Goal: Transaction & Acquisition: Subscribe to service/newsletter

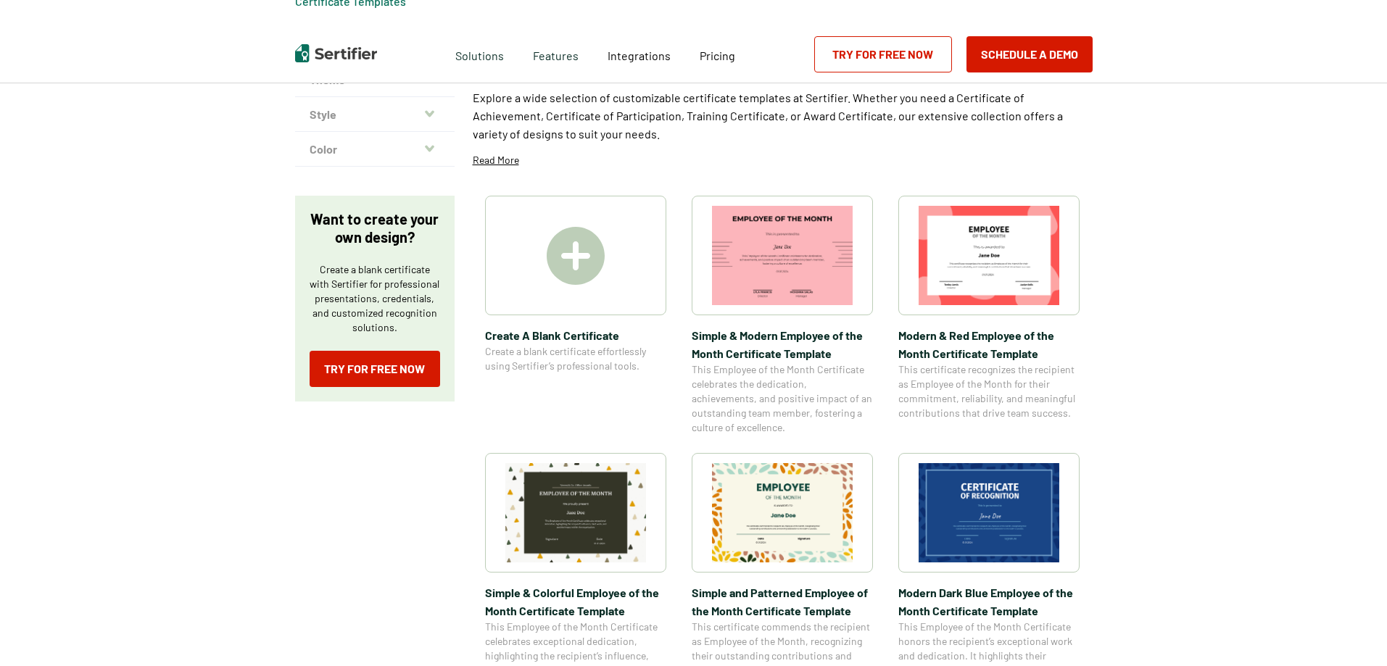
scroll to position [145, 0]
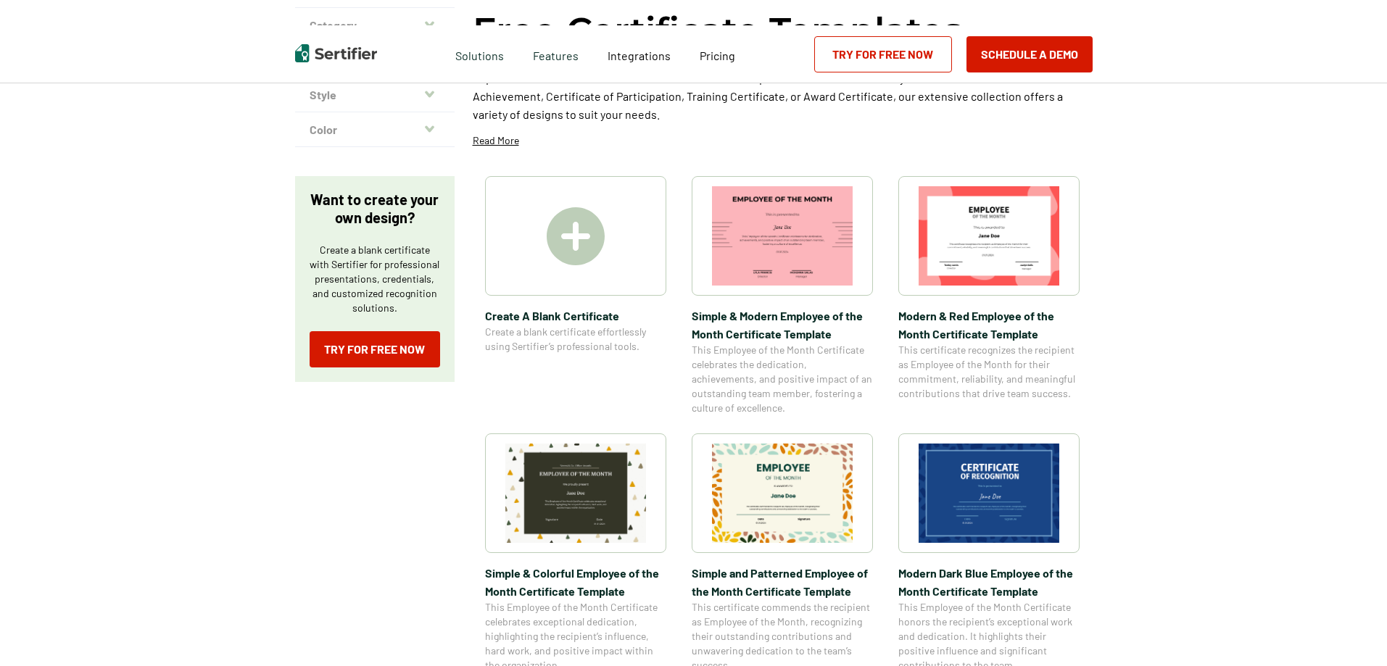
click at [811, 492] on img at bounding box center [782, 493] width 141 height 99
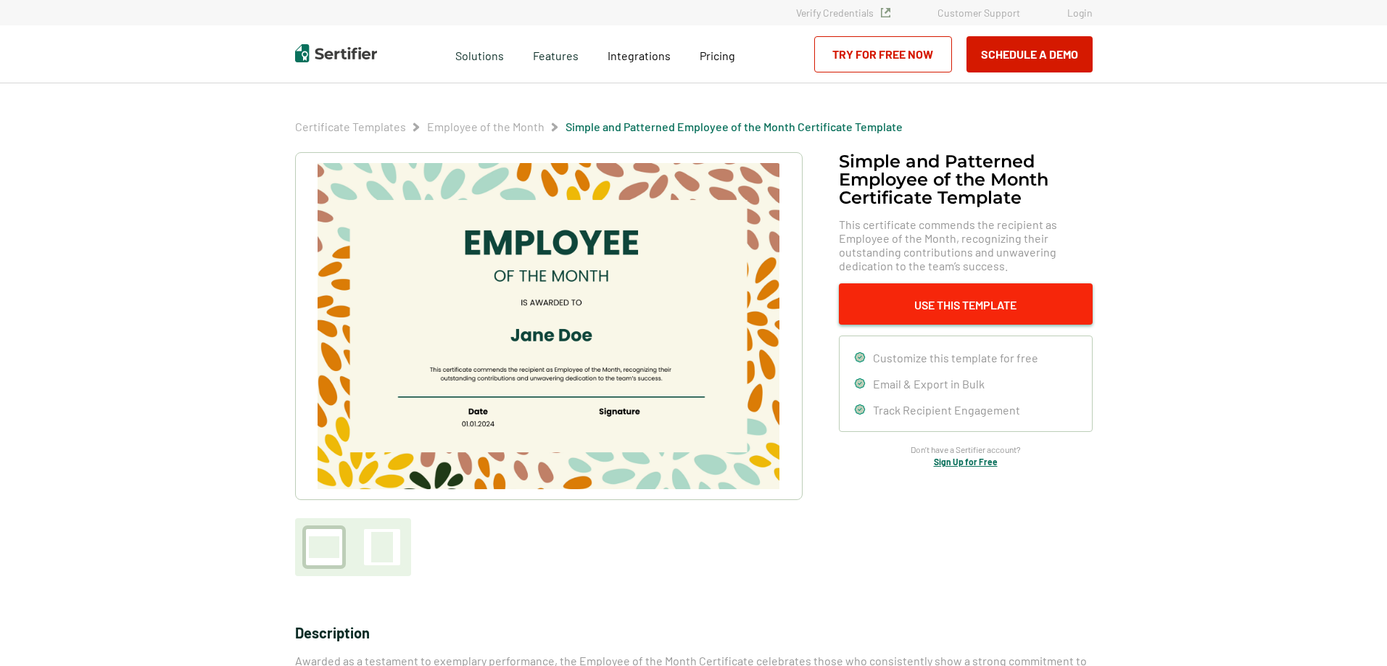
click at [942, 312] on button "Use This Template" at bounding box center [966, 303] width 254 height 41
click at [920, 304] on button "Use This Template" at bounding box center [966, 303] width 254 height 41
click at [932, 360] on span "Customize this template for free" at bounding box center [955, 358] width 165 height 14
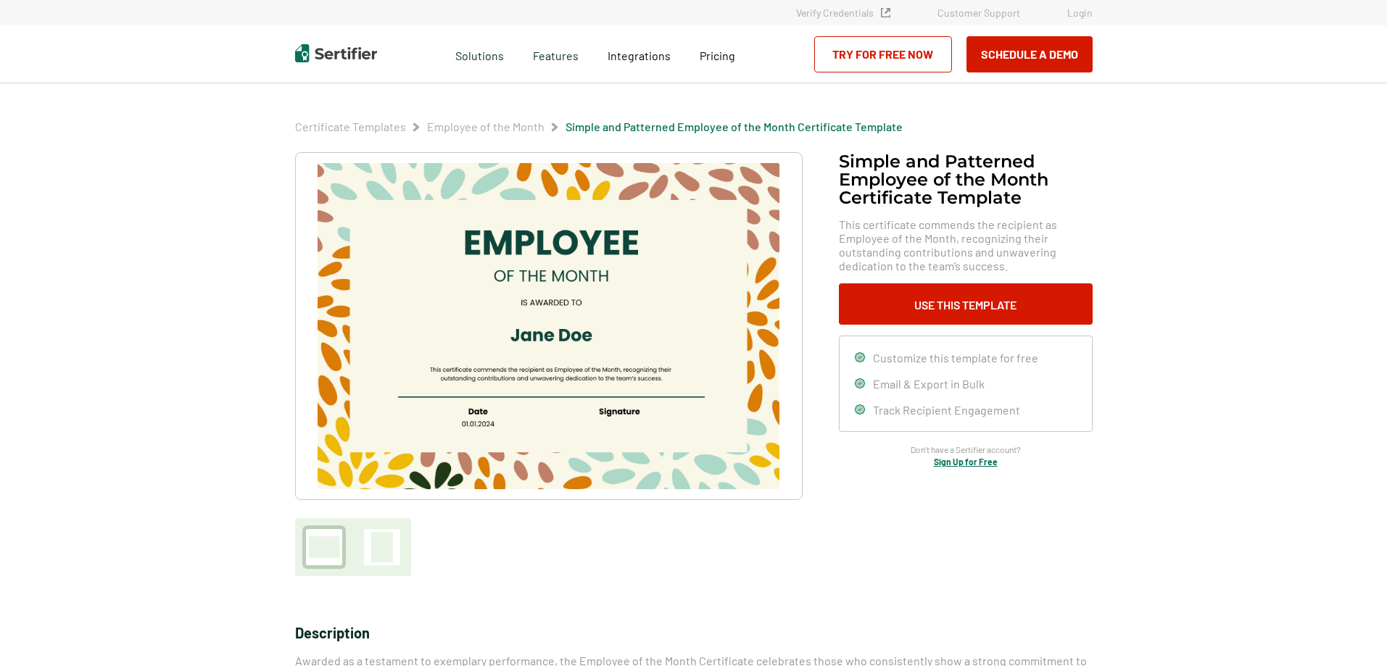
click at [896, 51] on link "Try for Free Now" at bounding box center [883, 54] width 138 height 36
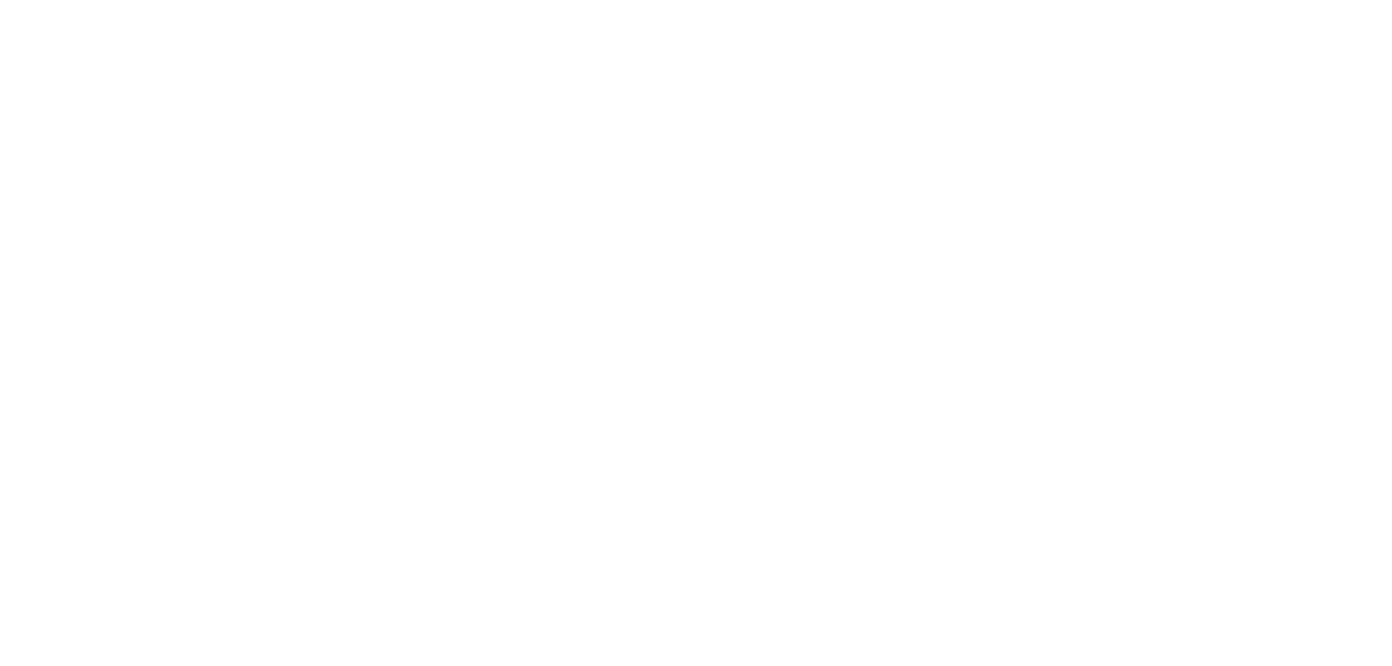
click at [555, 310] on html at bounding box center [696, 333] width 1392 height 666
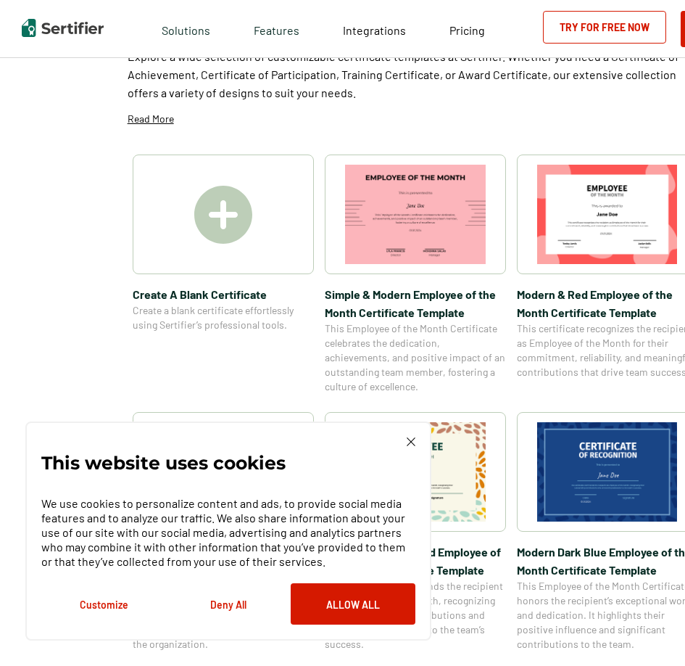
click at [624, 249] on img at bounding box center [607, 214] width 141 height 99
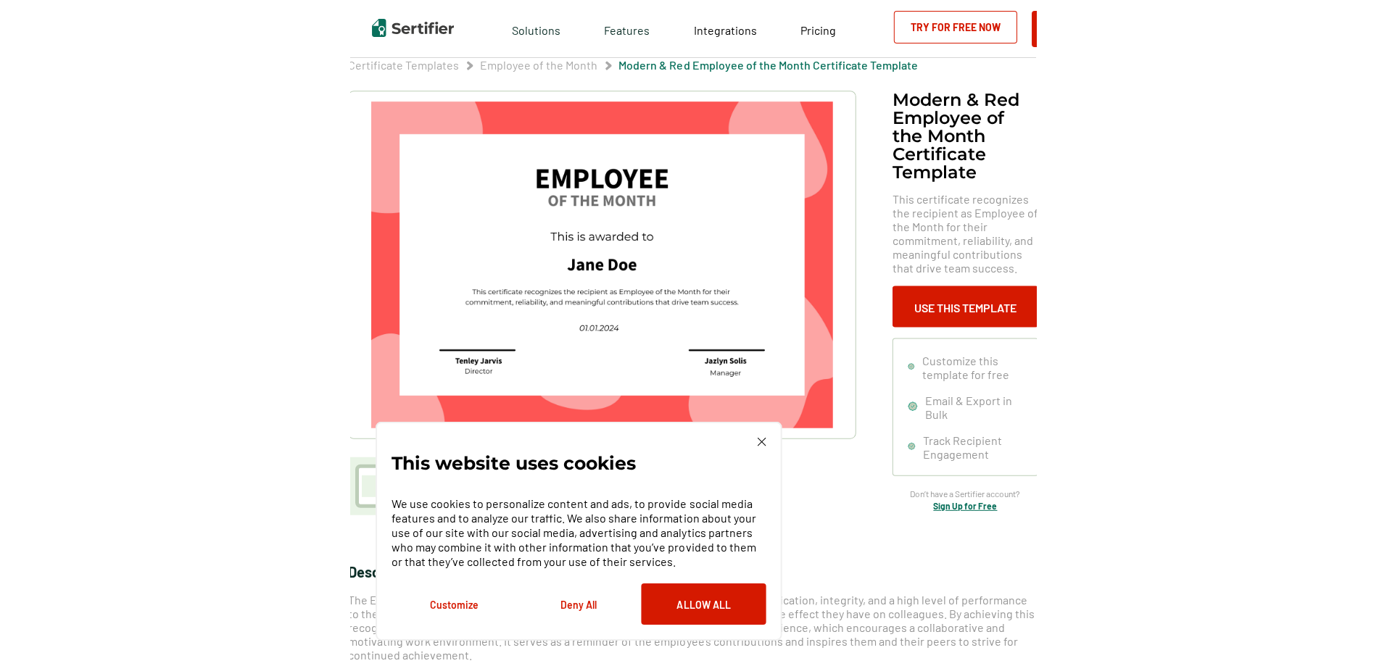
scroll to position [145, 0]
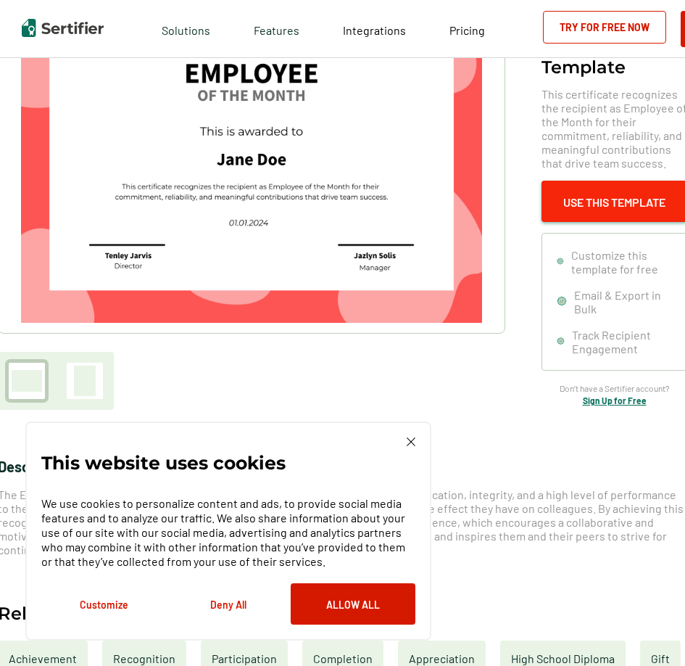
click at [582, 207] on button "Use This Template" at bounding box center [615, 201] width 146 height 41
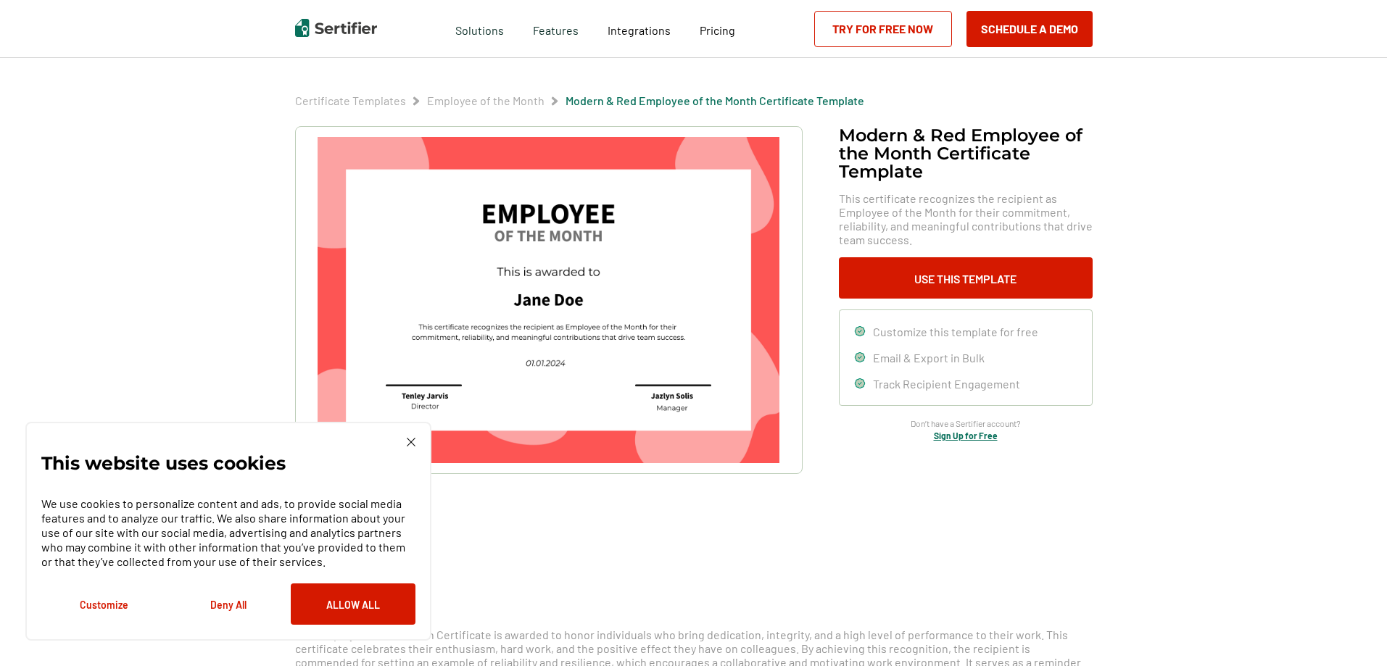
scroll to position [0, 0]
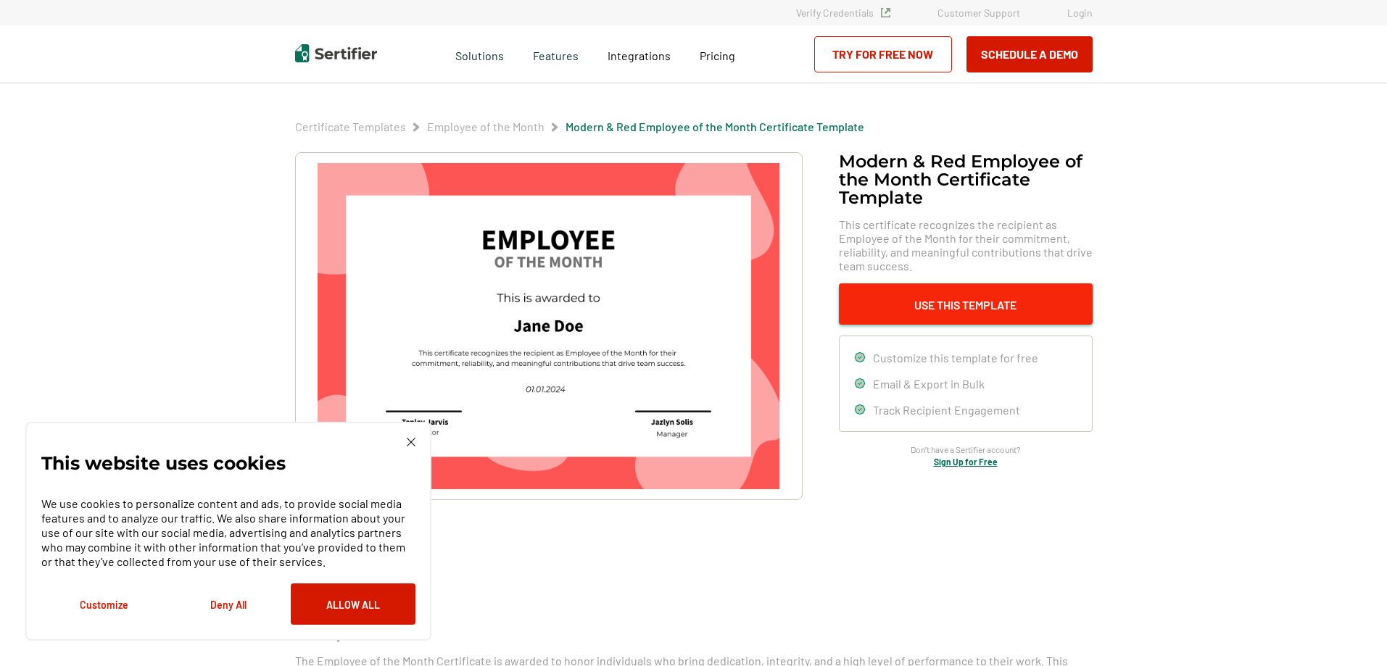
click at [684, 308] on button "Use This Template" at bounding box center [966, 303] width 254 height 41
click at [684, 57] on link "Try for Free Now" at bounding box center [883, 54] width 138 height 36
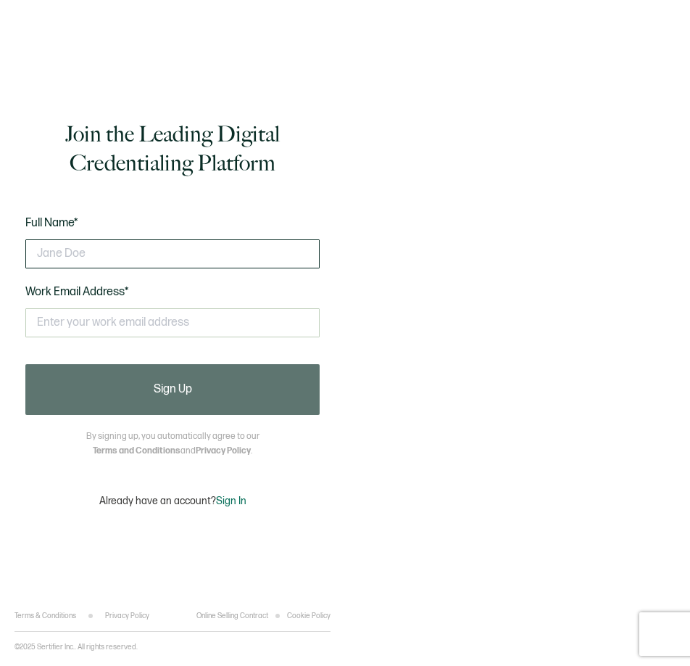
click at [88, 247] on input "text" at bounding box center [172, 253] width 294 height 29
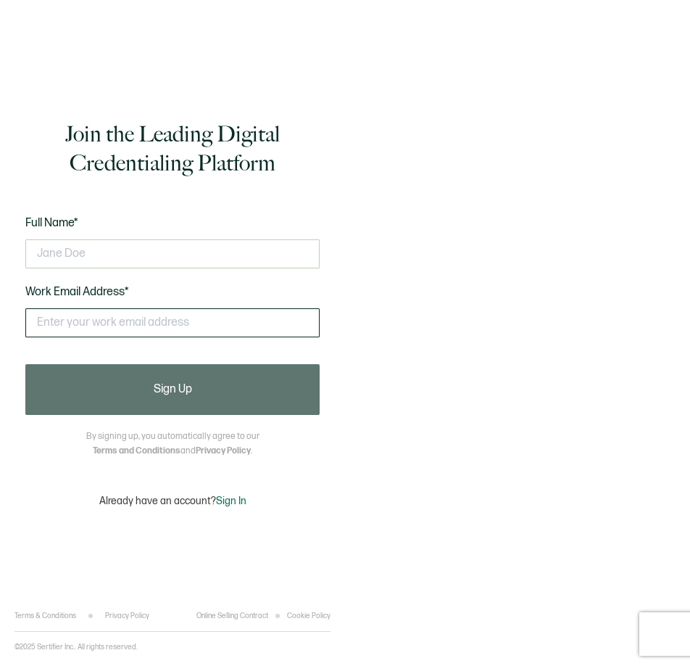
click at [106, 324] on input "text" at bounding box center [172, 322] width 294 height 29
type input "[EMAIL_ADDRESS][DOMAIN_NAME]"
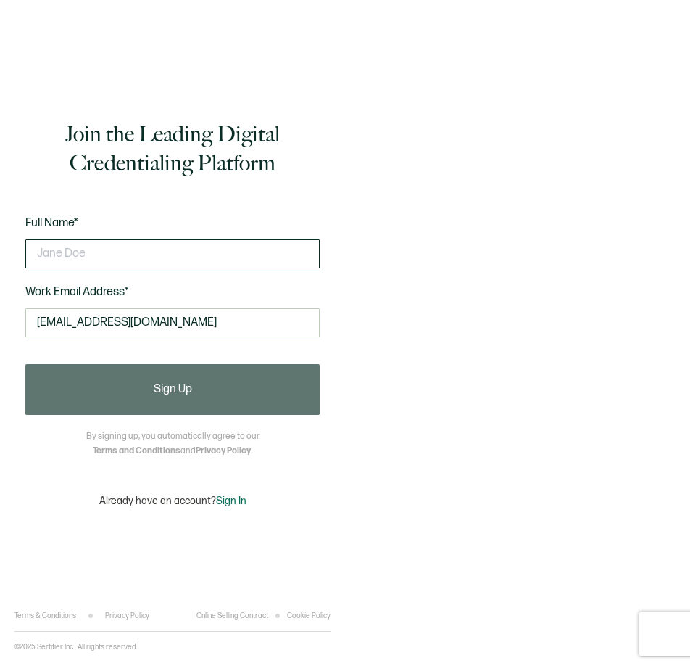
click at [103, 244] on input "text" at bounding box center [172, 253] width 294 height 29
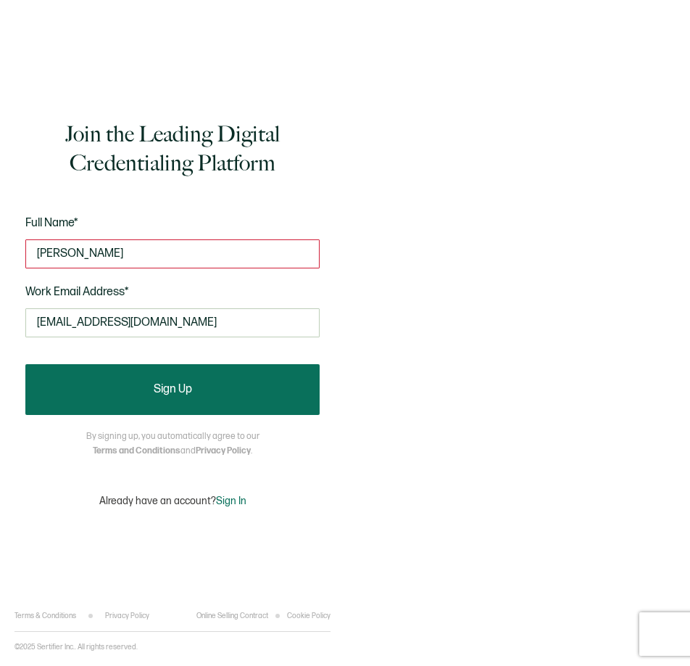
type input "[PERSON_NAME]"
click at [163, 386] on span "Sign Up" at bounding box center [173, 390] width 38 height 12
